Goal: Find specific page/section: Find specific page/section

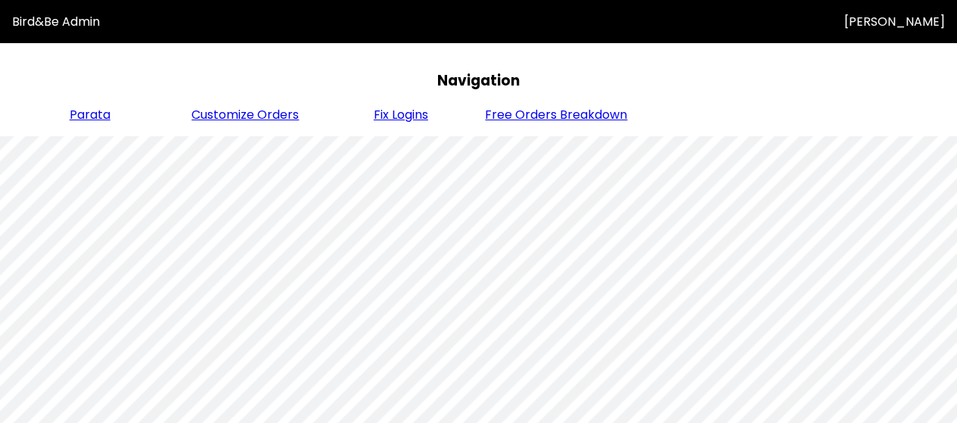
click at [395, 116] on span "Fix Logins" at bounding box center [401, 114] width 54 height 17
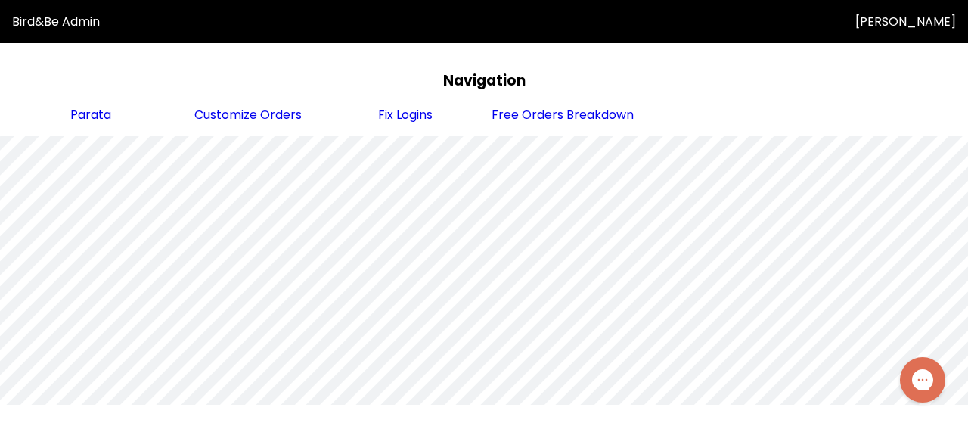
click at [242, 110] on span "Customize Orders" at bounding box center [247, 114] width 107 height 17
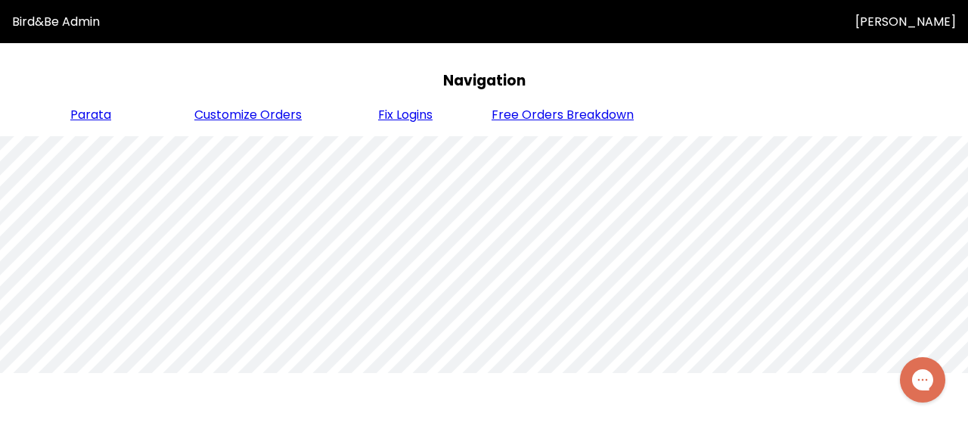
click at [424, 113] on span "Fix Logins" at bounding box center [405, 114] width 54 height 17
